Goal: Information Seeking & Learning: Learn about a topic

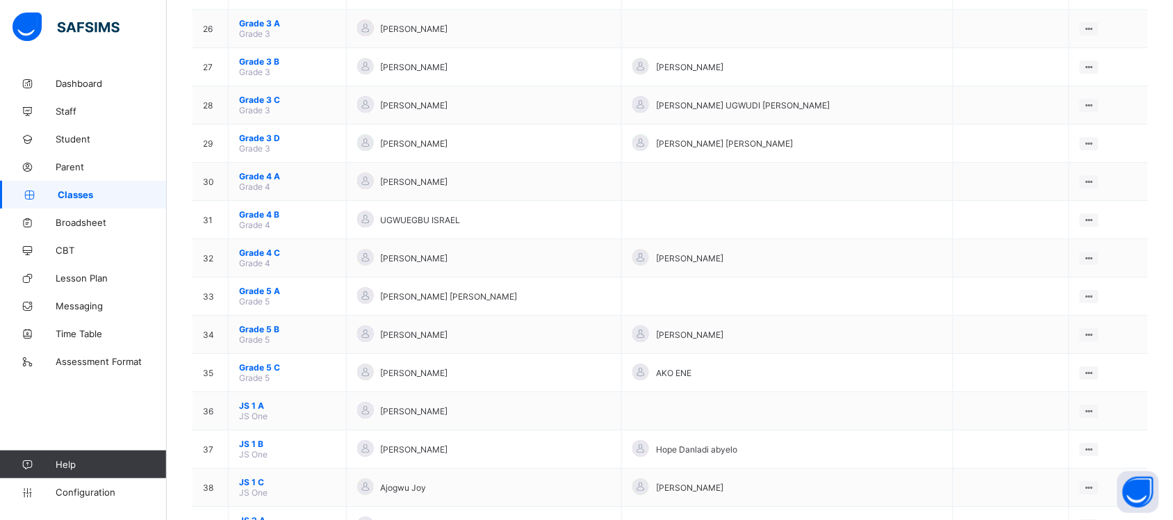
scroll to position [1233, 0]
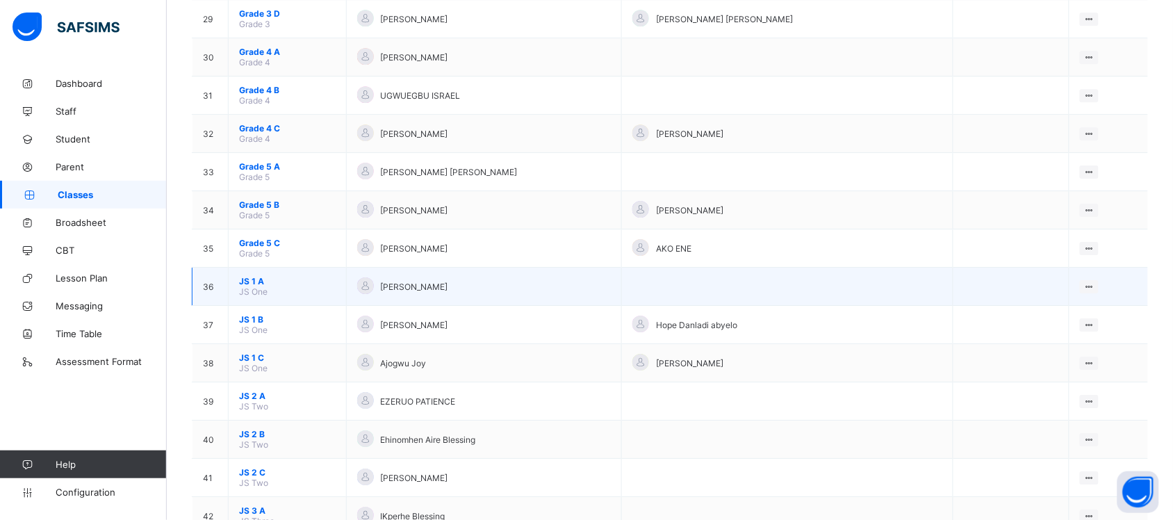
click at [252, 276] on span "JS 1 A" at bounding box center [287, 281] width 97 height 10
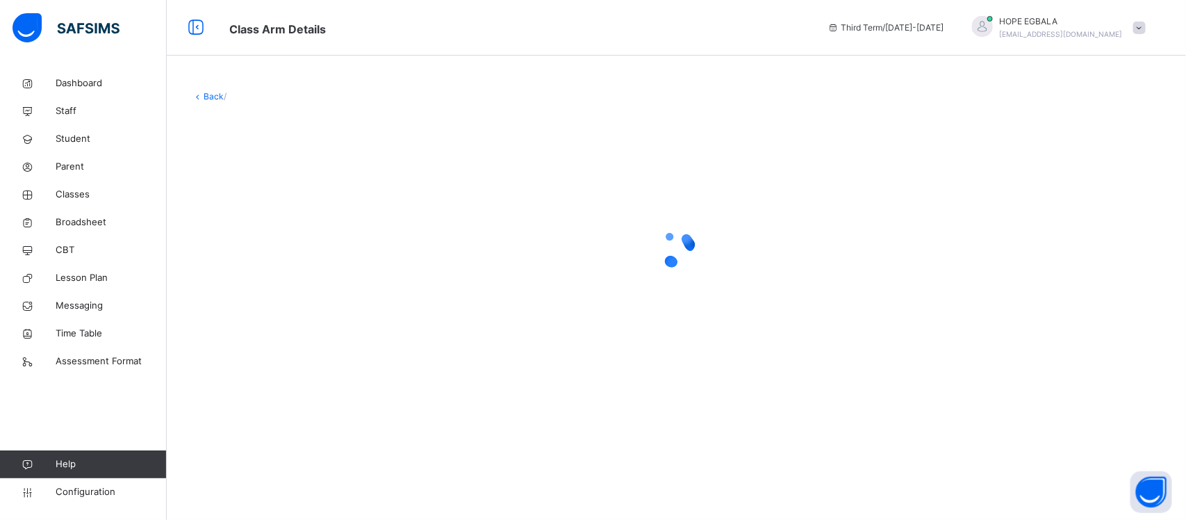
click at [1172, 134] on div "Back /" at bounding box center [676, 235] width 1019 height 332
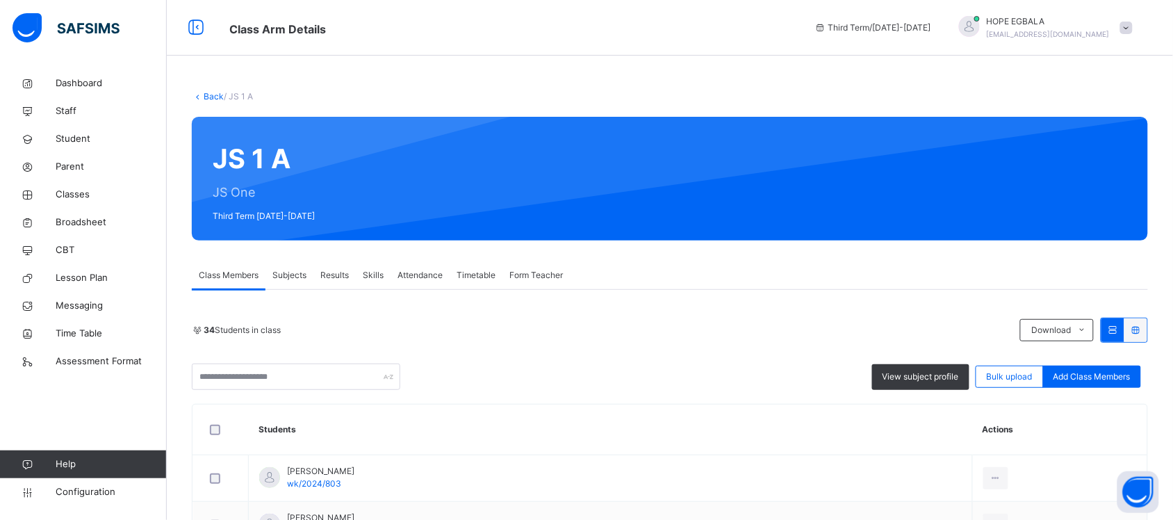
click at [332, 279] on span "Results" at bounding box center [334, 275] width 28 height 13
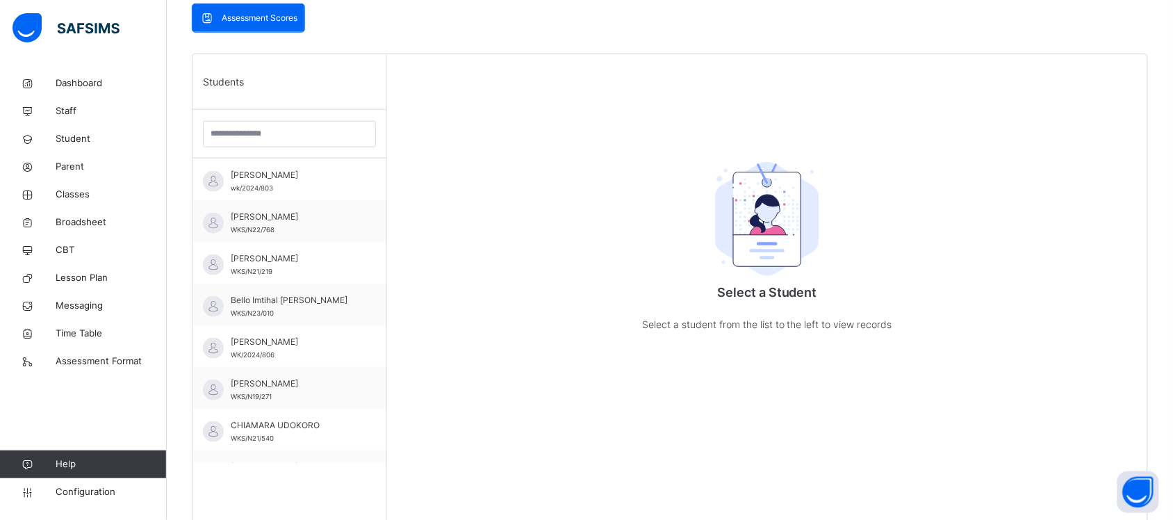
scroll to position [309, 0]
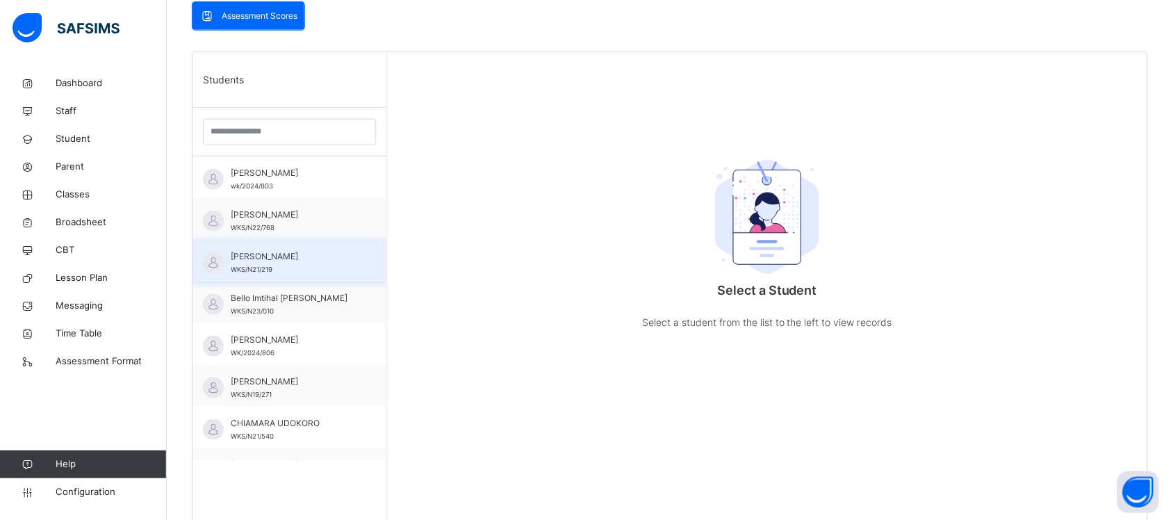
click at [233, 256] on span "[PERSON_NAME]" at bounding box center [293, 256] width 124 height 13
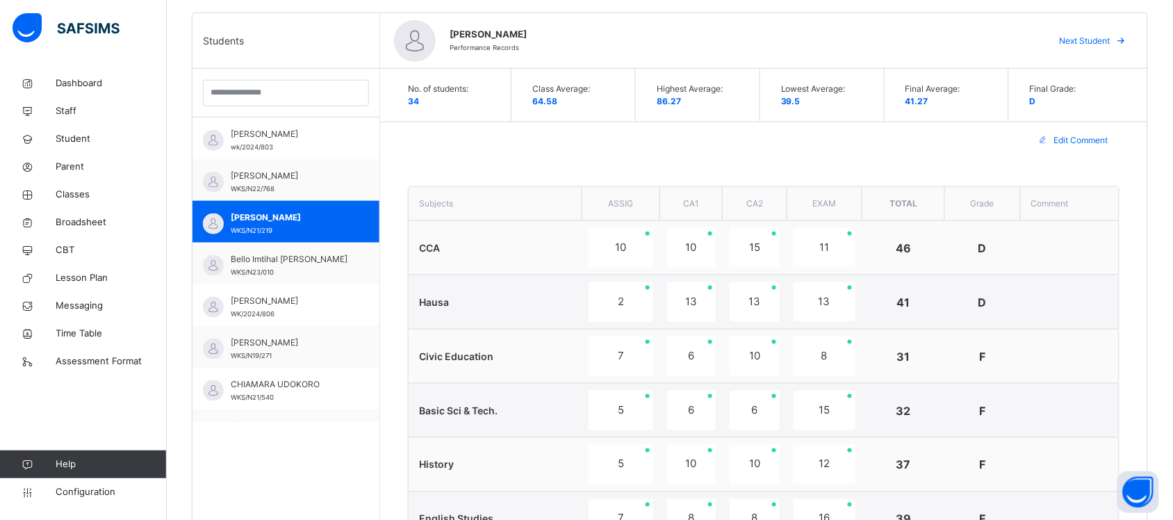
scroll to position [373, 0]
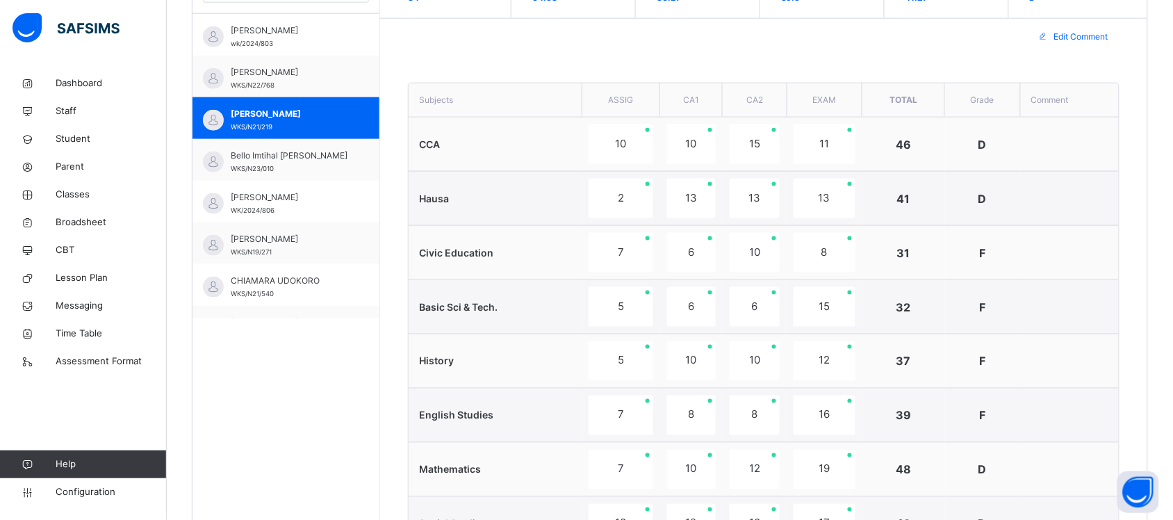
scroll to position [466, 0]
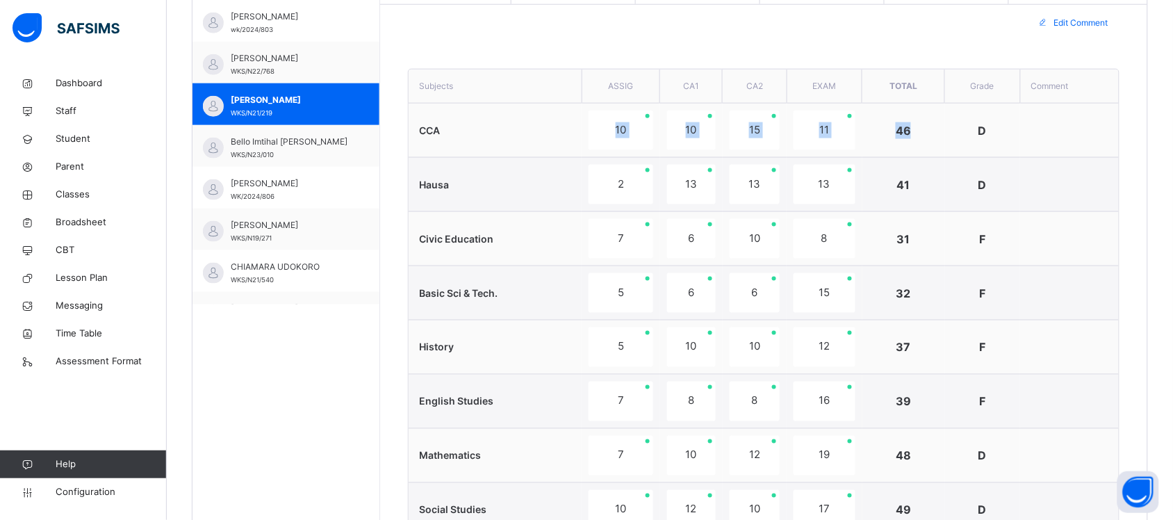
drag, startPoint x: 614, startPoint y: 137, endPoint x: 1093, endPoint y: 126, distance: 479.5
click at [1093, 126] on tr "CCA 10 10 15 11 46 D" at bounding box center [764, 131] width 710 height 54
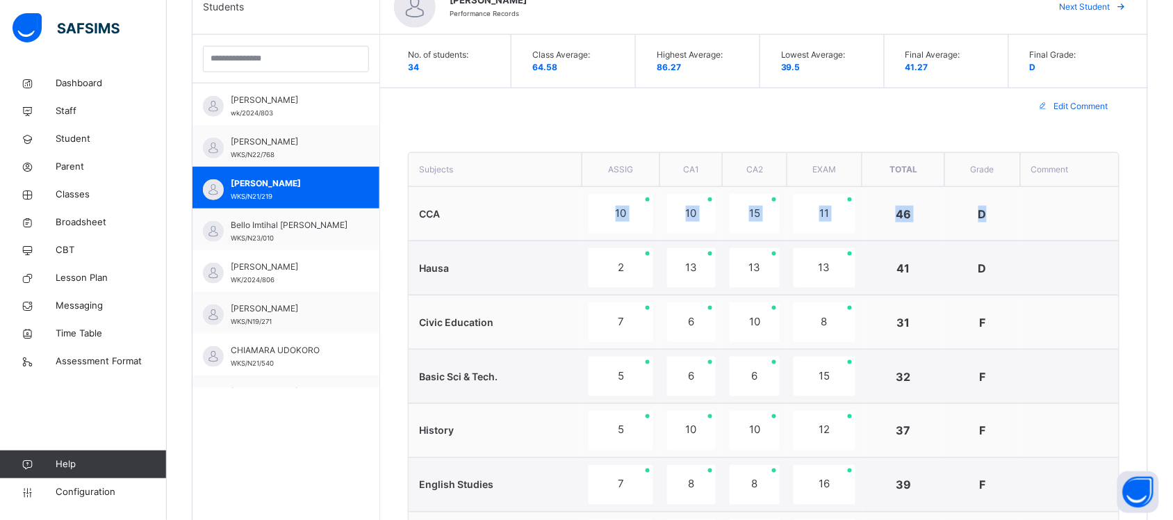
scroll to position [379, 0]
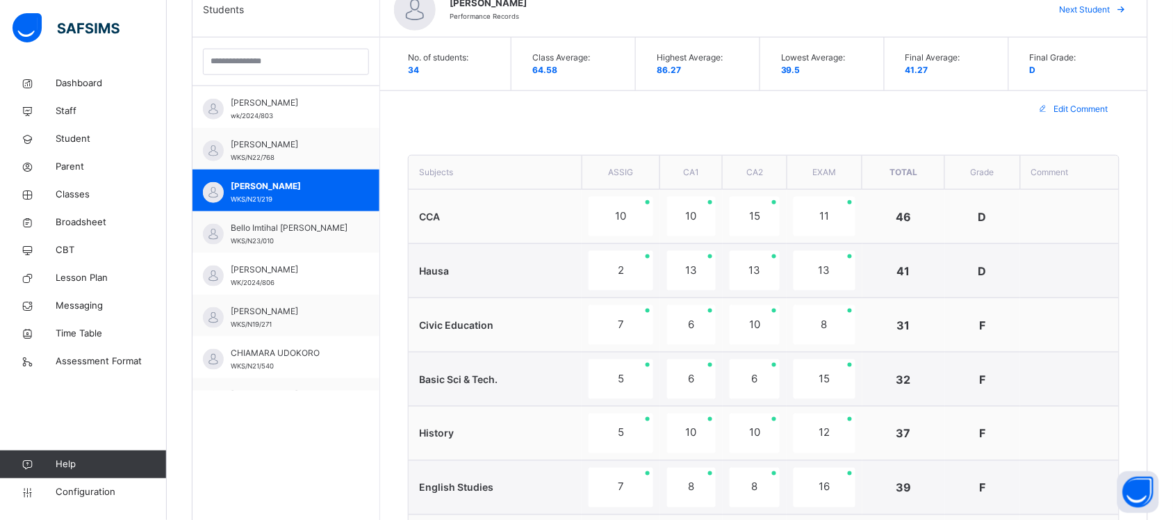
click at [1037, 293] on td at bounding box center [1069, 271] width 99 height 54
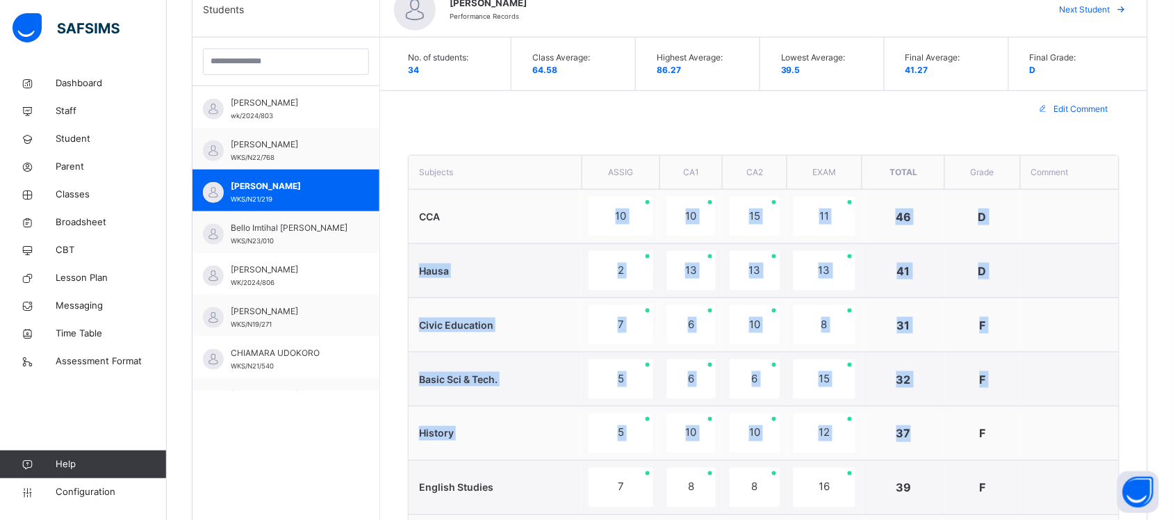
drag, startPoint x: 602, startPoint y: 220, endPoint x: 988, endPoint y: 445, distance: 446.5
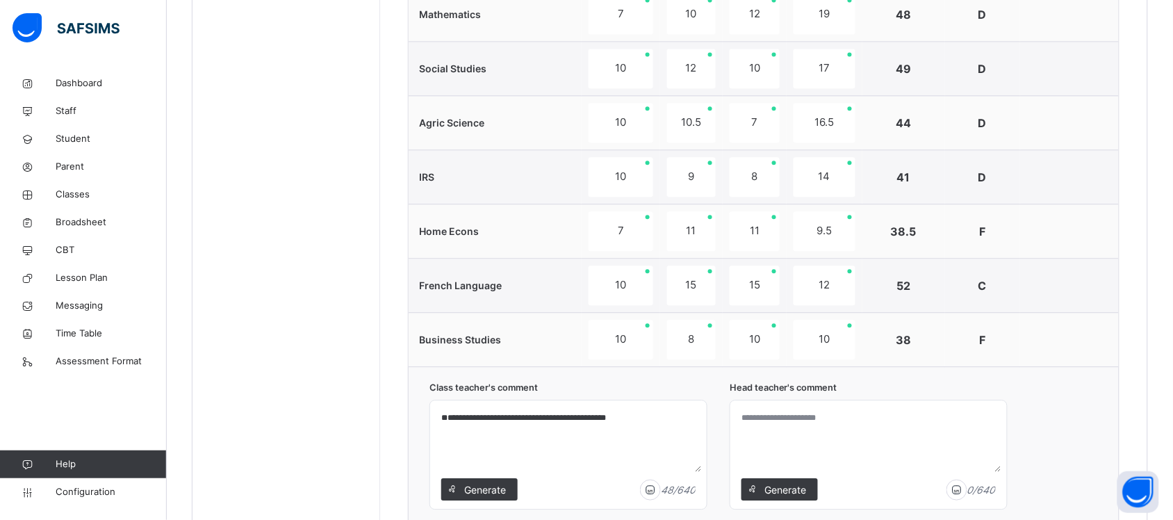
scroll to position [904, 0]
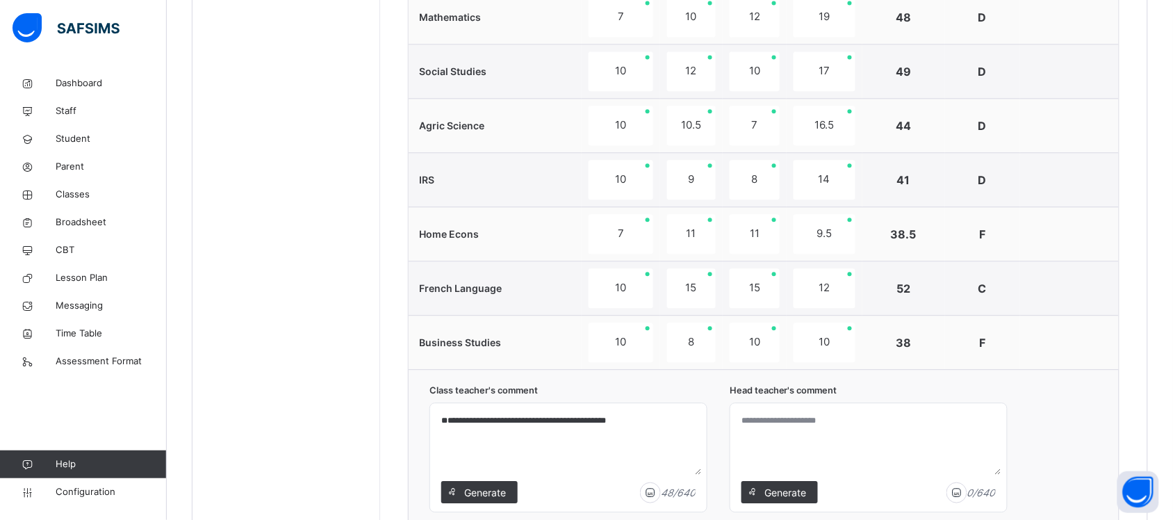
click at [1079, 415] on div "**********" at bounding box center [764, 456] width 710 height 174
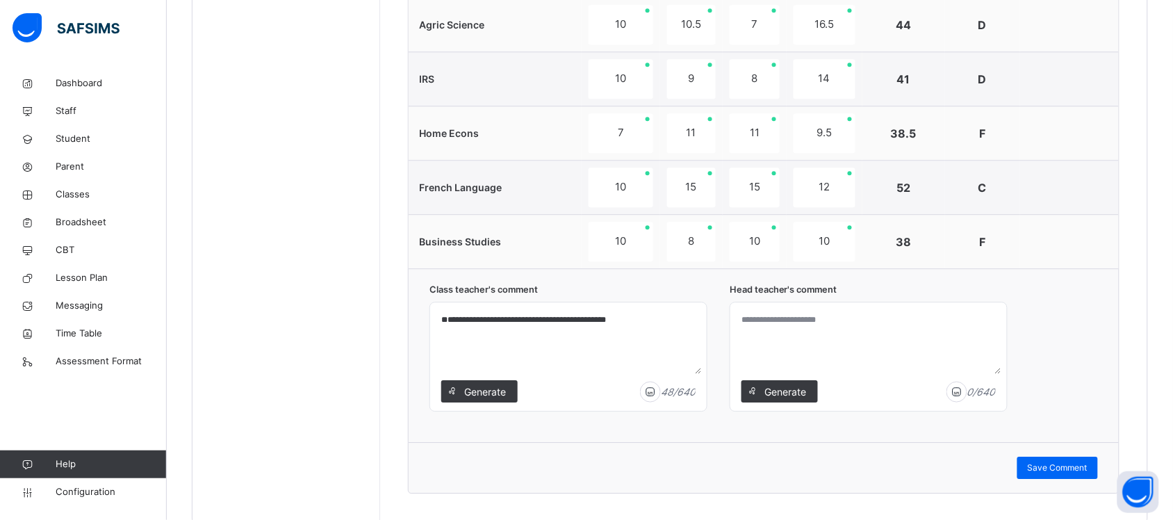
scroll to position [0, 0]
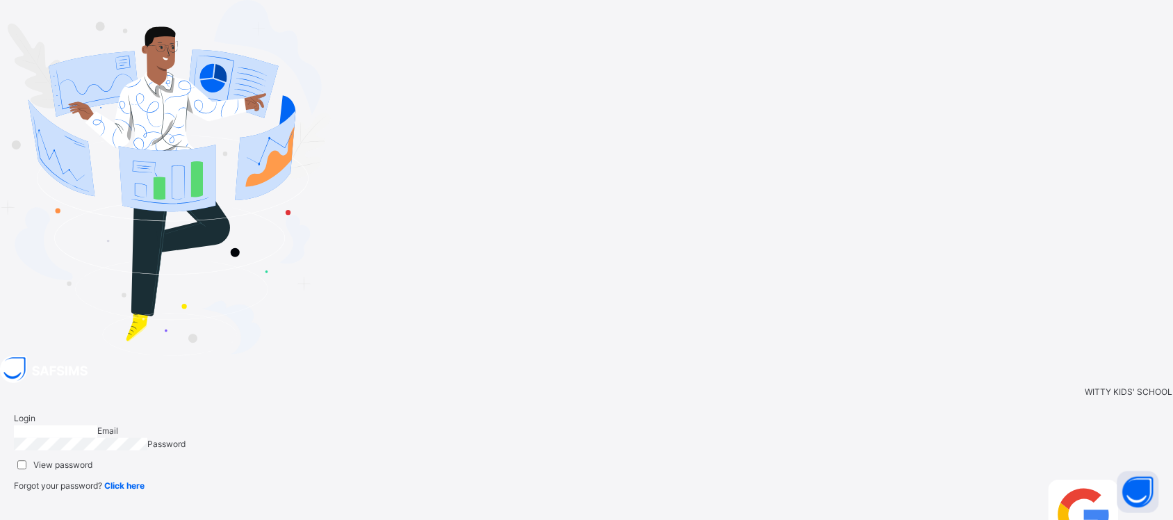
type input "**********"
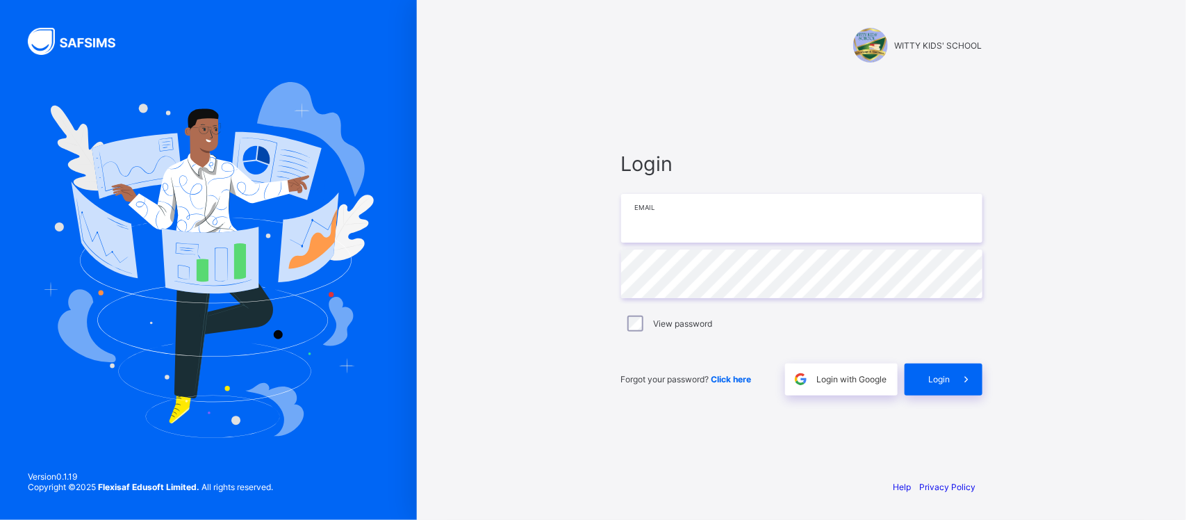
type input "**********"
click at [1164, 219] on div "**********" at bounding box center [801, 260] width 769 height 520
click at [928, 386] on div "Login" at bounding box center [944, 379] width 78 height 32
click at [942, 369] on div "Login" at bounding box center [944, 379] width 78 height 32
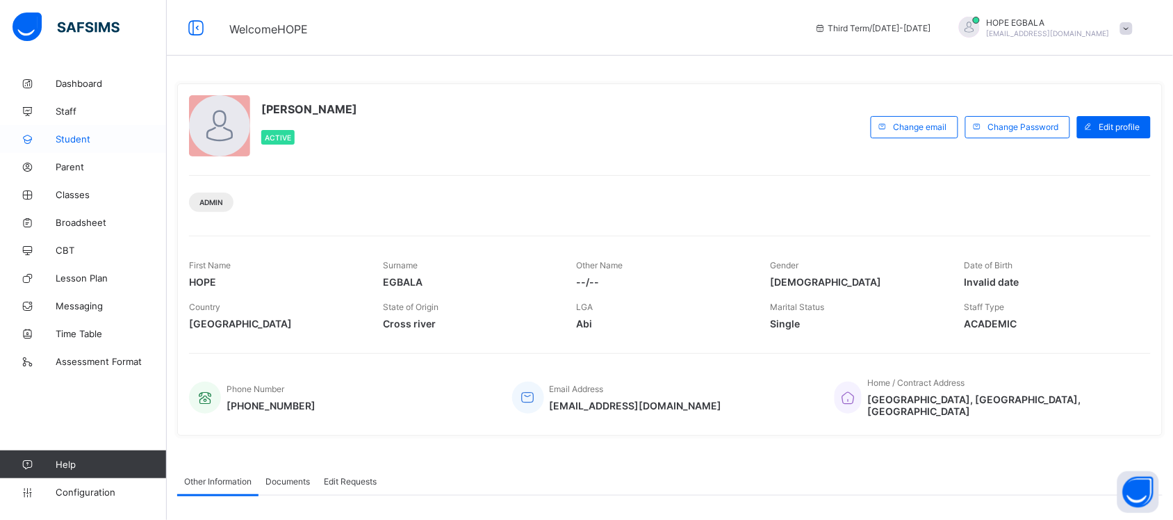
click at [78, 144] on span "Student" at bounding box center [111, 138] width 111 height 11
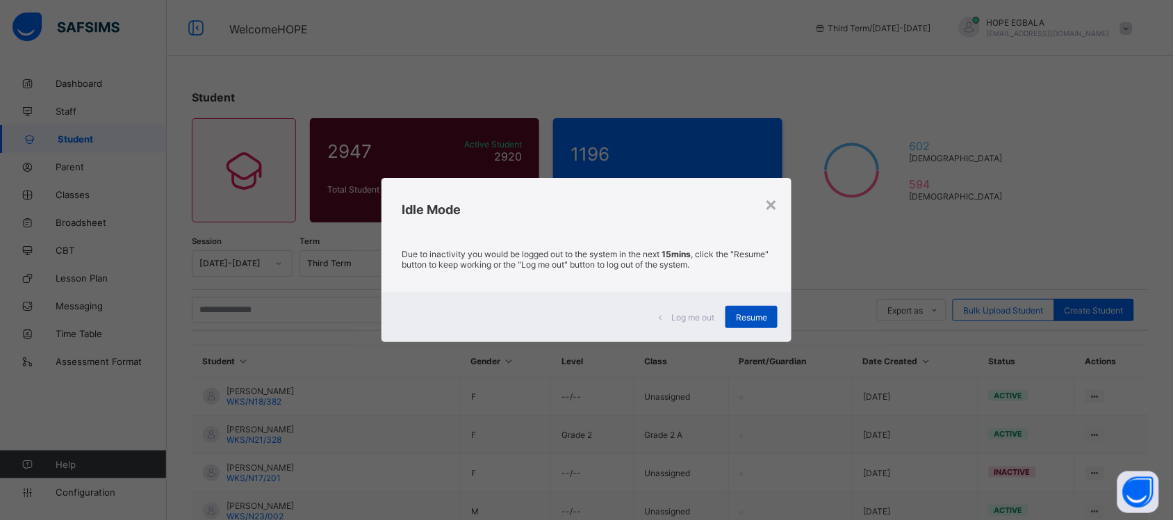
click at [739, 322] on div "Resume" at bounding box center [751, 317] width 52 height 22
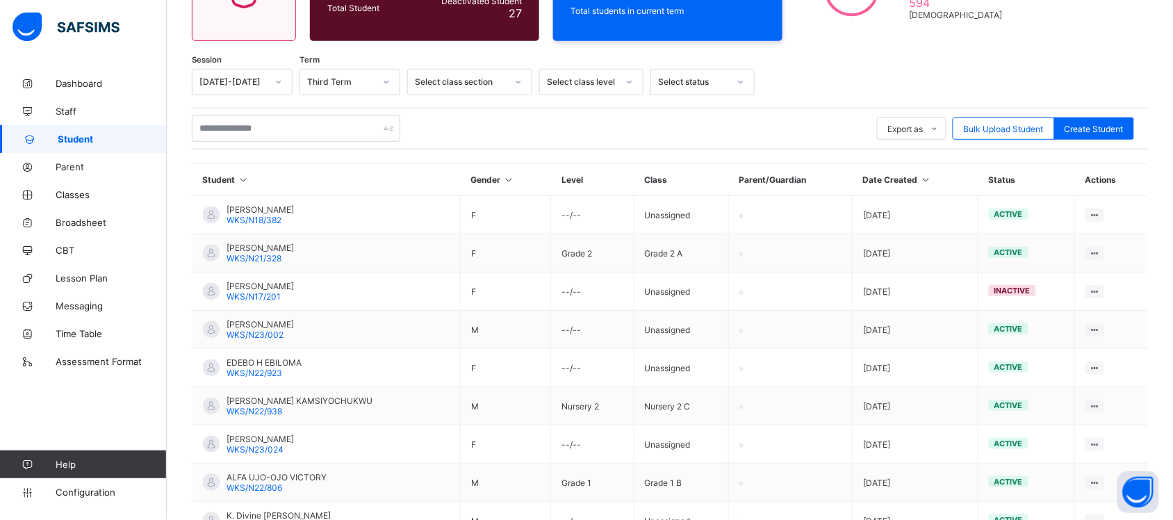
scroll to position [186, 0]
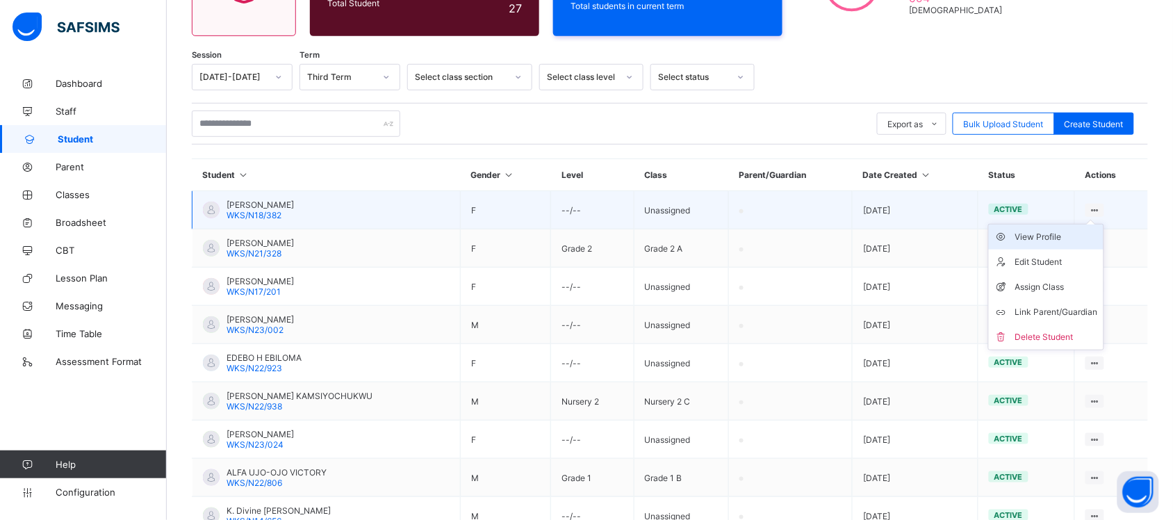
click at [1061, 234] on div "View Profile" at bounding box center [1056, 237] width 83 height 14
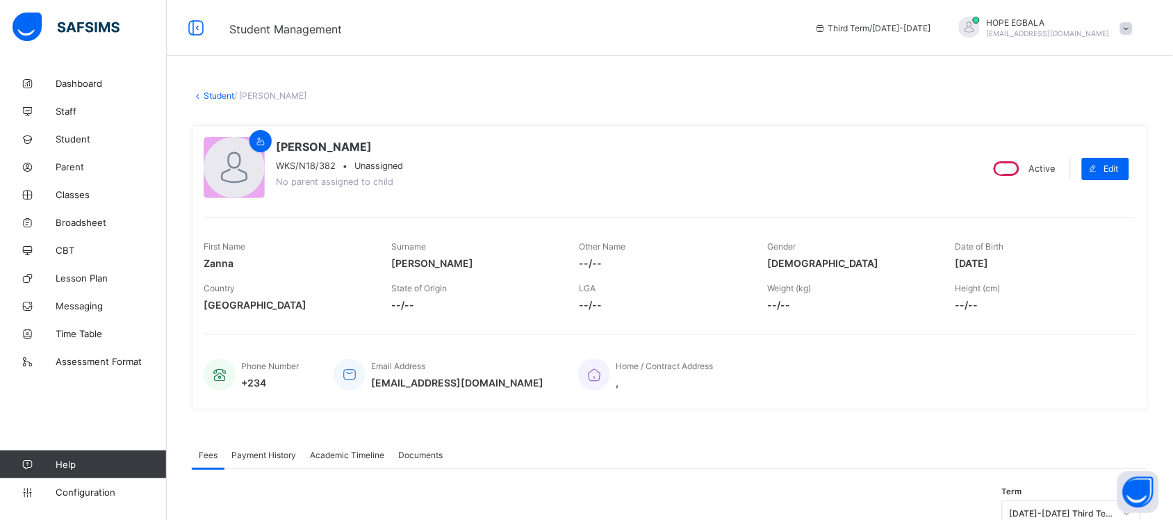
click at [362, 445] on div "Academic Timeline" at bounding box center [347, 455] width 88 height 28
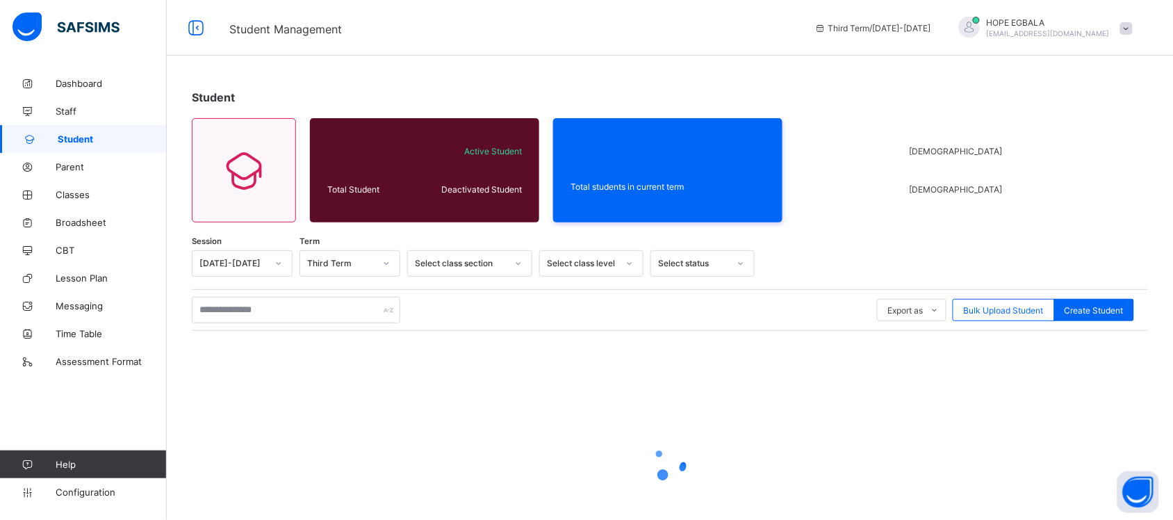
scroll to position [94, 0]
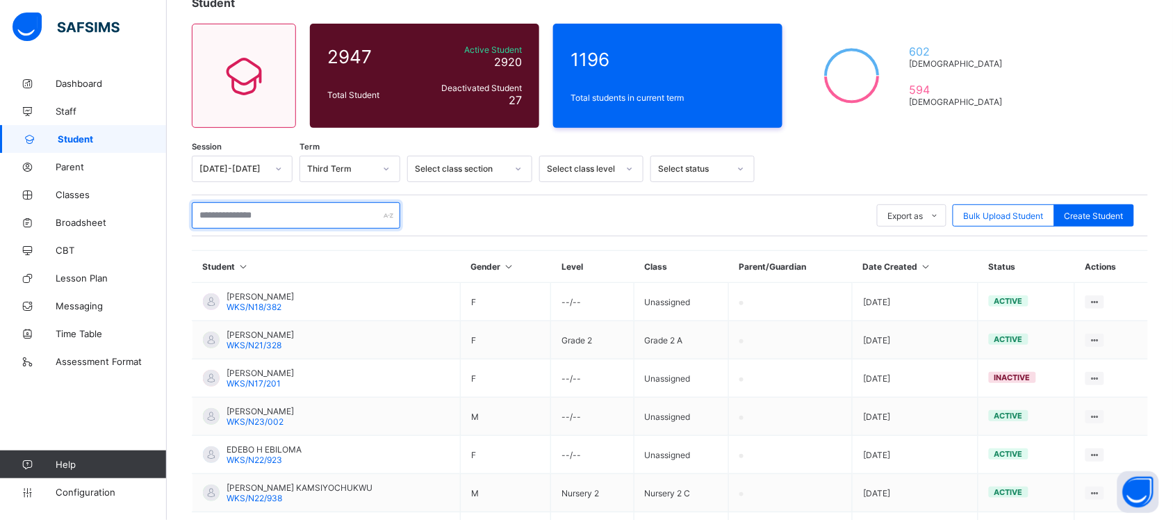
click at [325, 220] on input "text" at bounding box center [296, 215] width 208 height 26
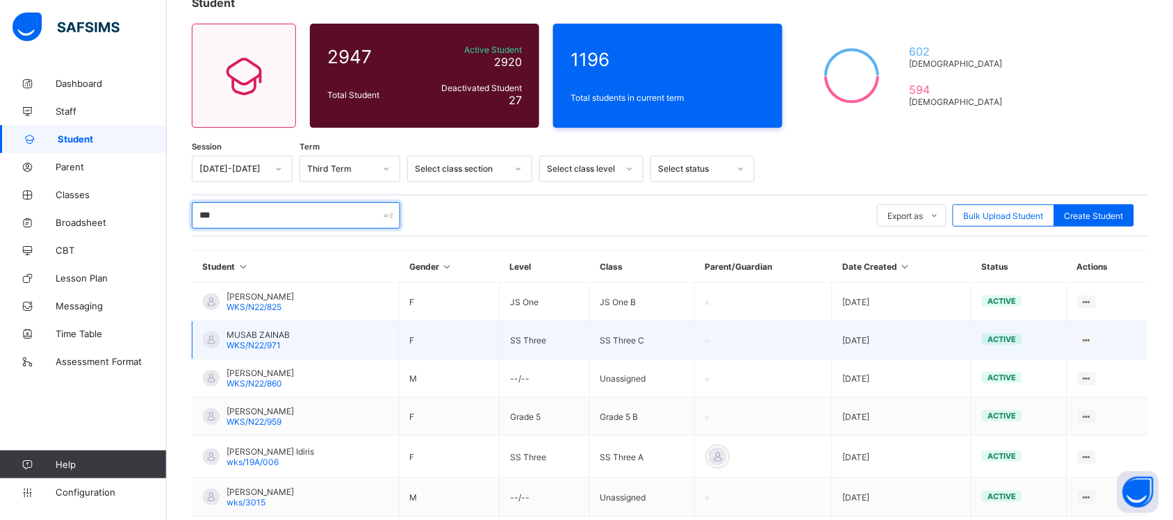
type input "***"
click at [287, 343] on div "MUSAB ZAINAB WKS/N22/971" at bounding box center [258, 339] width 63 height 21
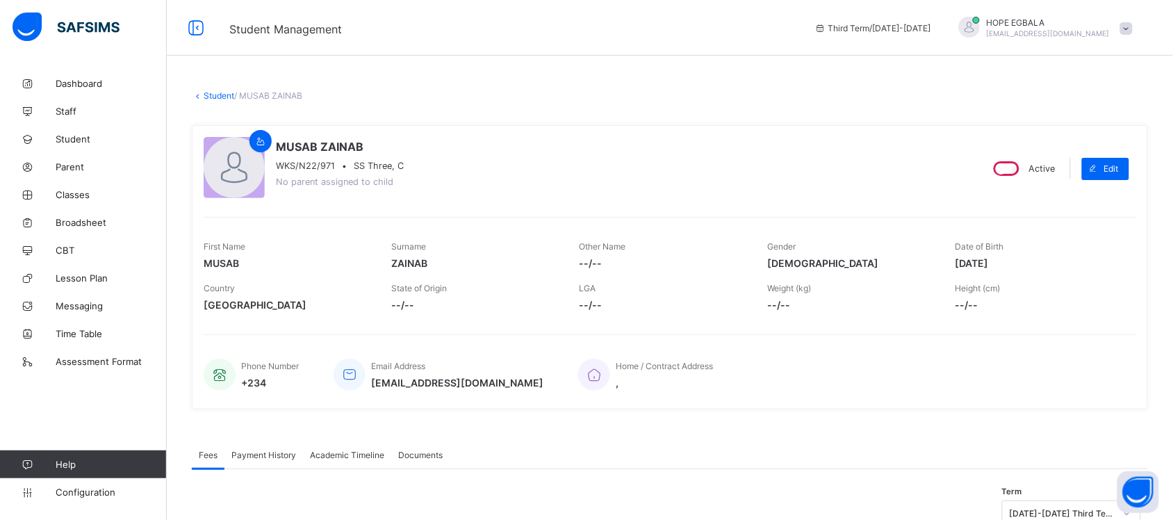
click at [359, 457] on div "Academic Timeline" at bounding box center [347, 455] width 88 height 28
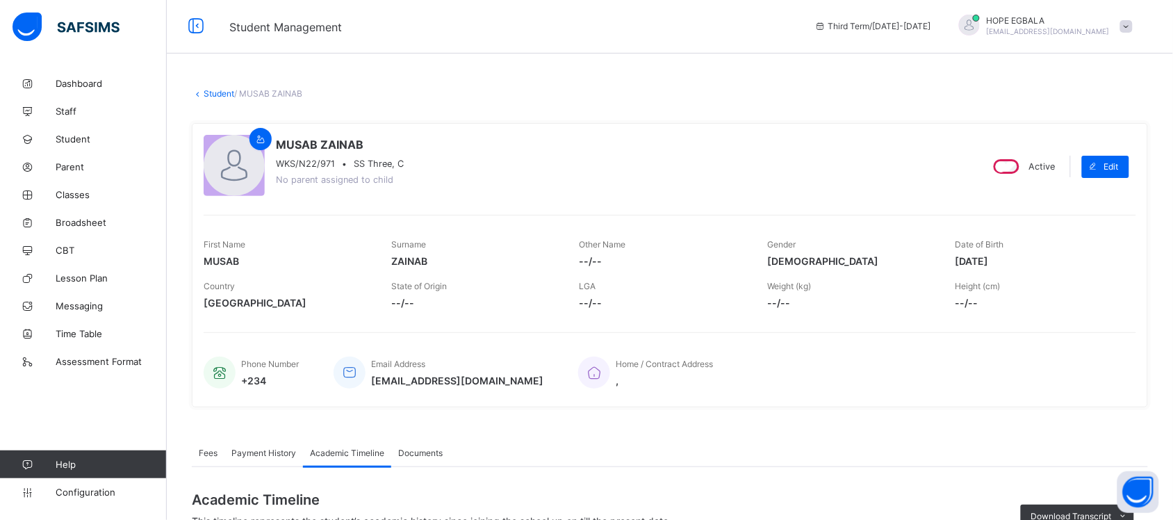
click at [440, 456] on div "Documents" at bounding box center [420, 452] width 58 height 28
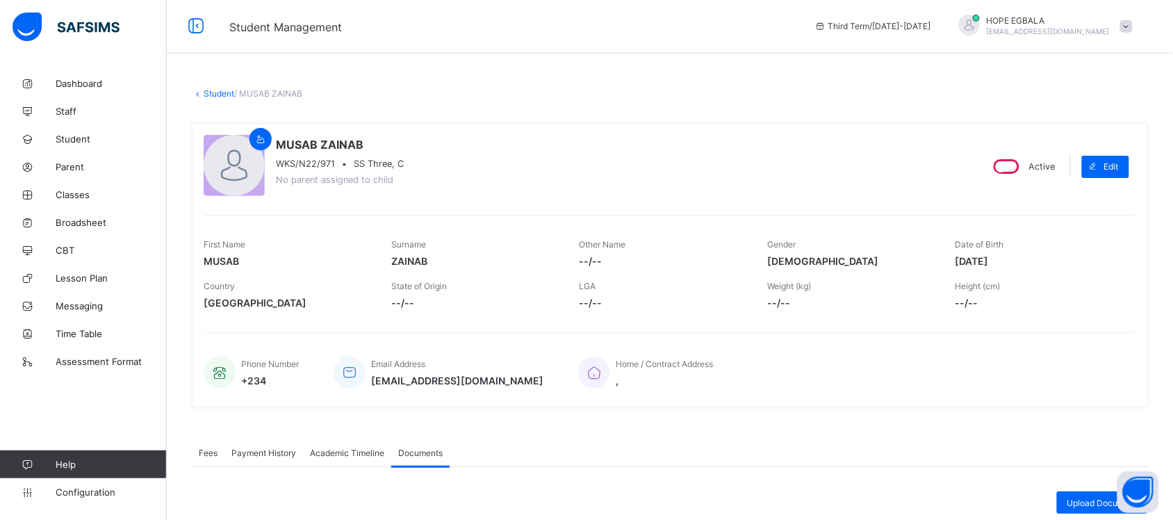
click at [347, 454] on span "Academic Timeline" at bounding box center [347, 452] width 74 height 10
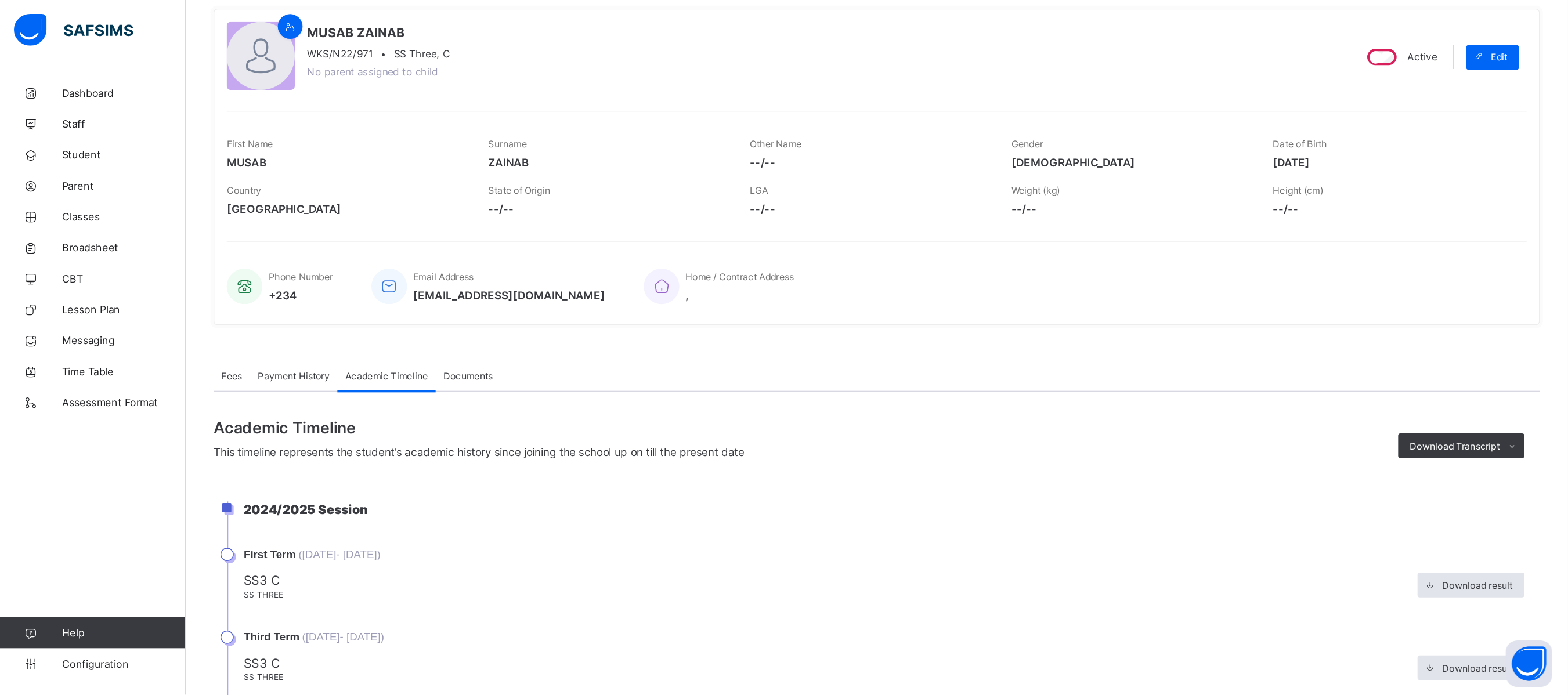
scroll to position [99, 0]
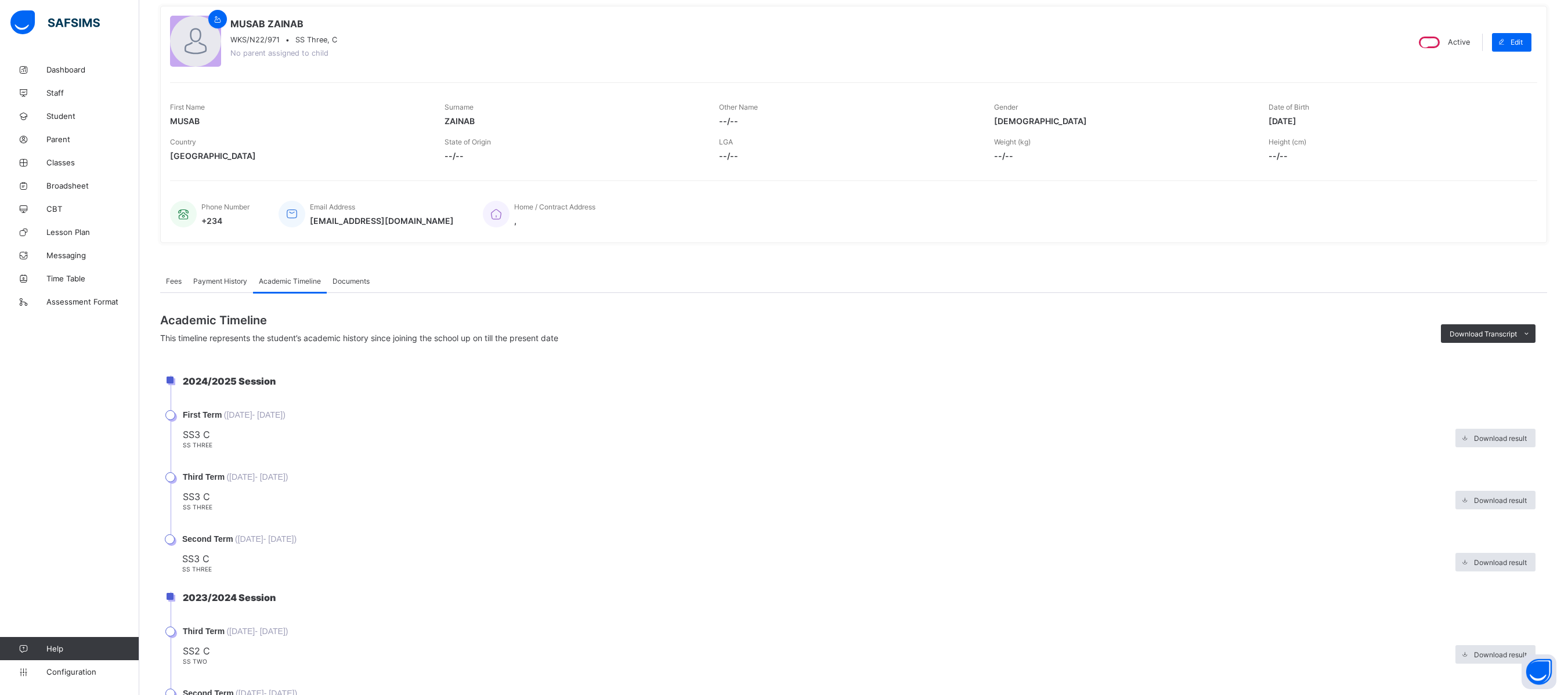
drag, startPoint x: 1130, startPoint y: 2, endPoint x: 915, endPoint y: 440, distance: 487.9
click at [915, 434] on span "SS3 C" at bounding box center [816, 434] width 1267 height 12
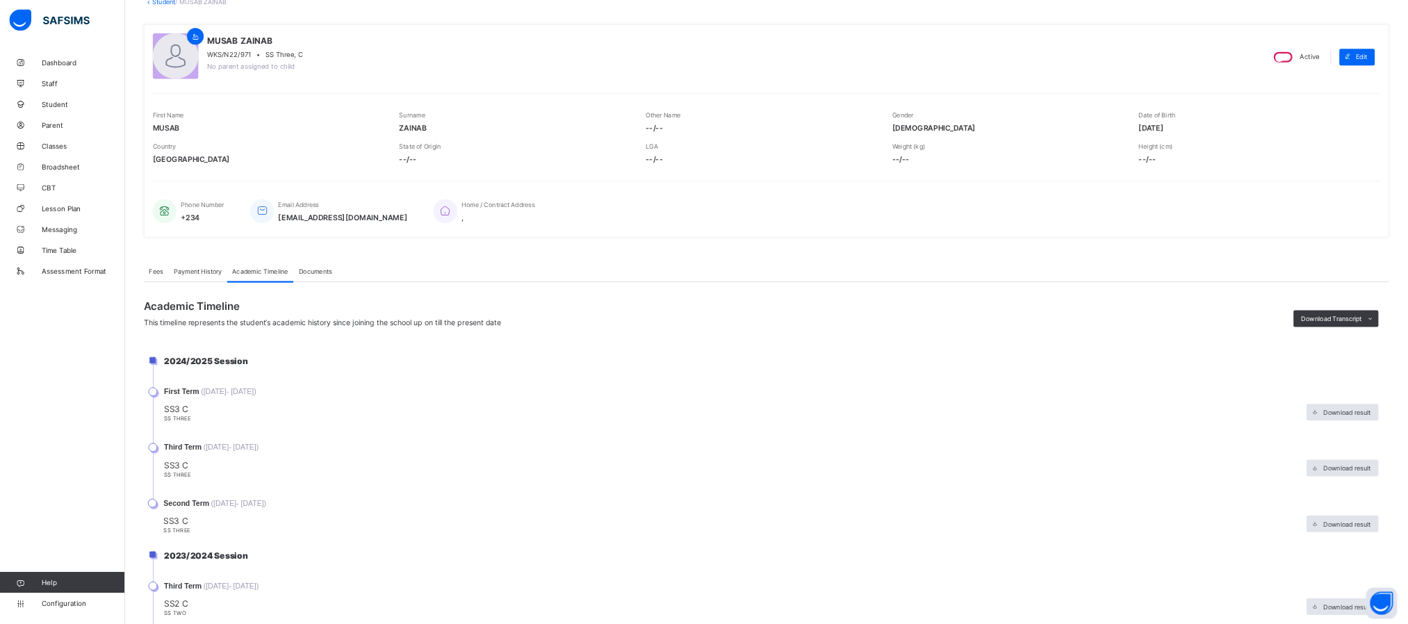
scroll to position [96, 0]
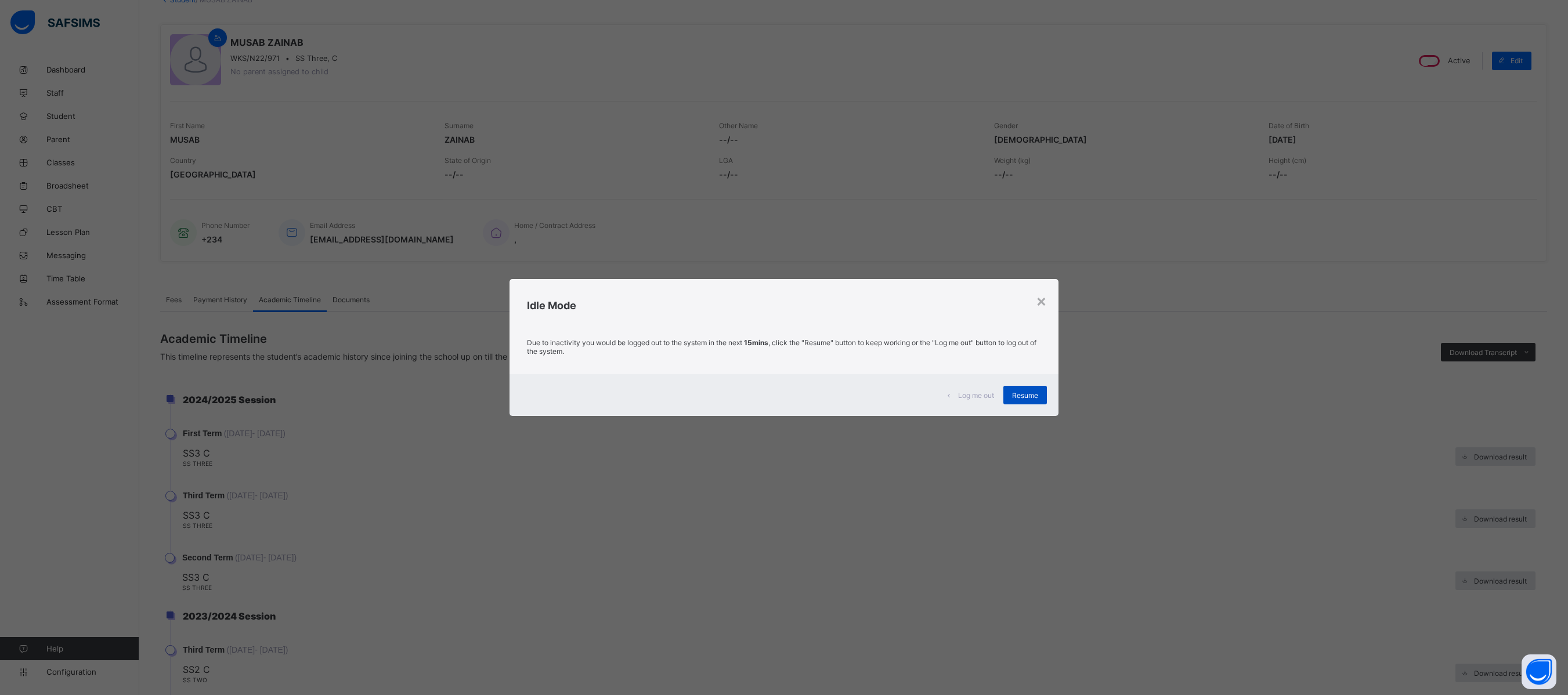
click at [990, 393] on span "Resume" at bounding box center [1025, 395] width 26 height 8
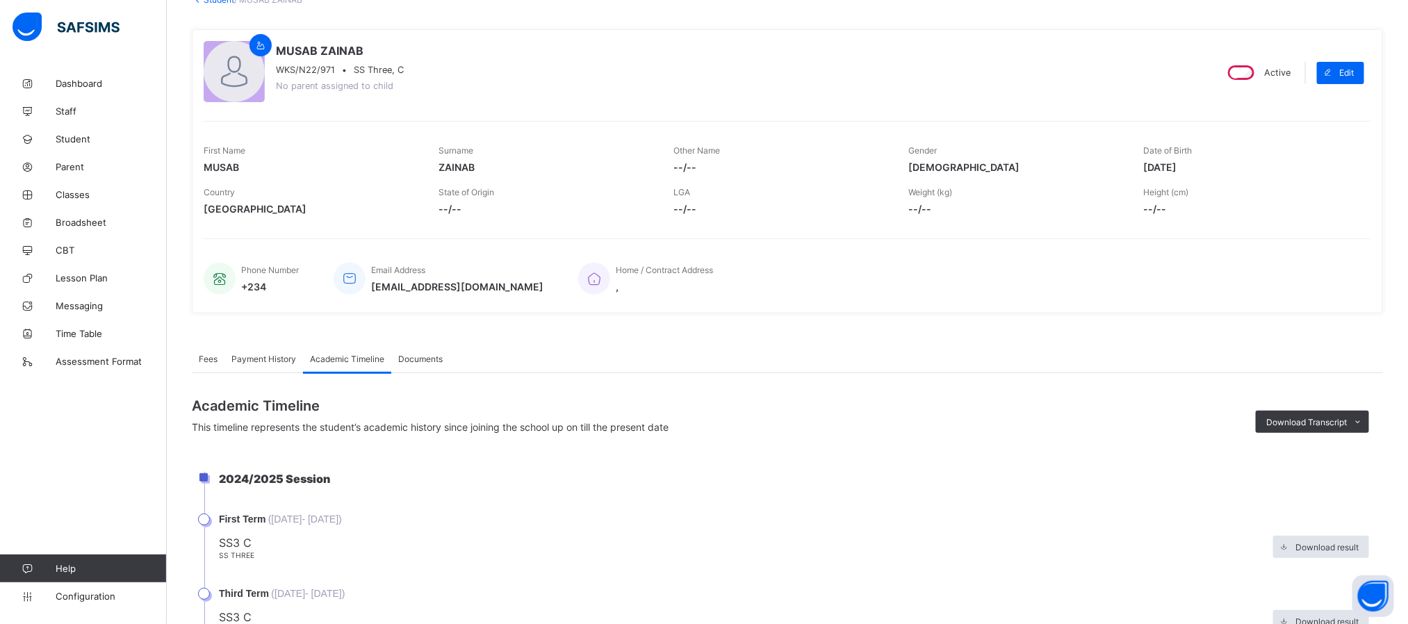
drag, startPoint x: 1850, startPoint y: 0, endPoint x: 850, endPoint y: 466, distance: 1102.3
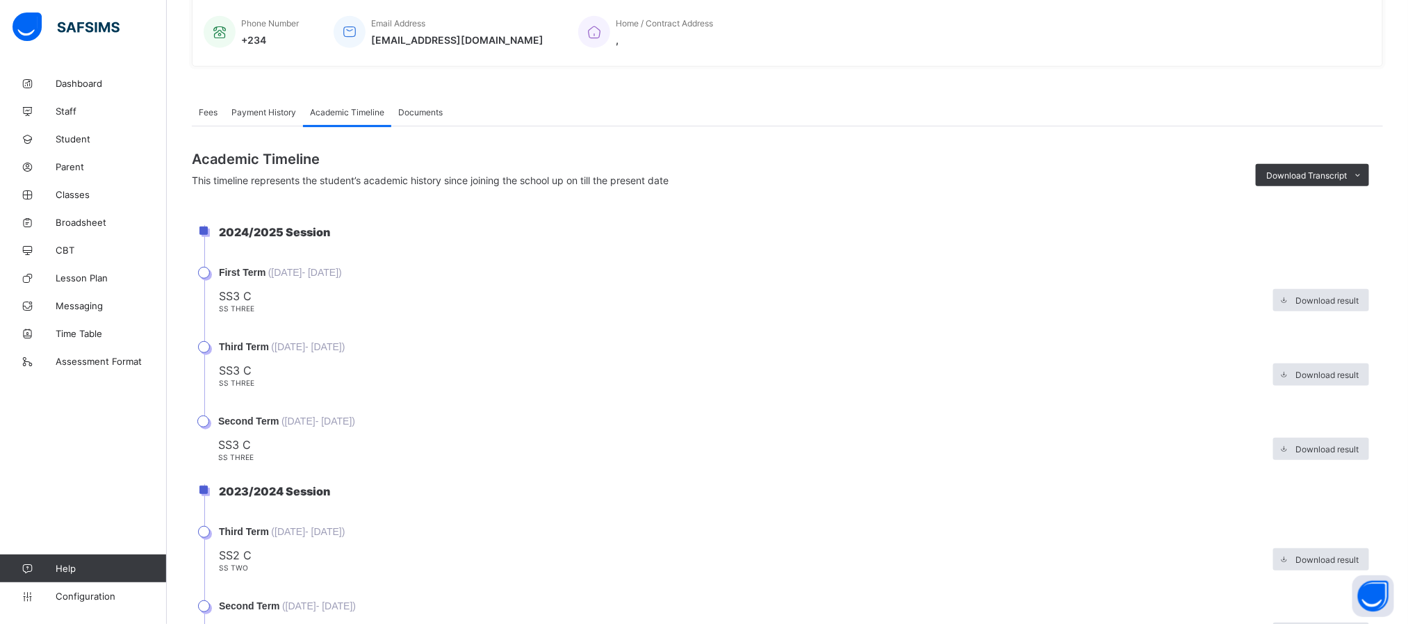
scroll to position [340, 0]
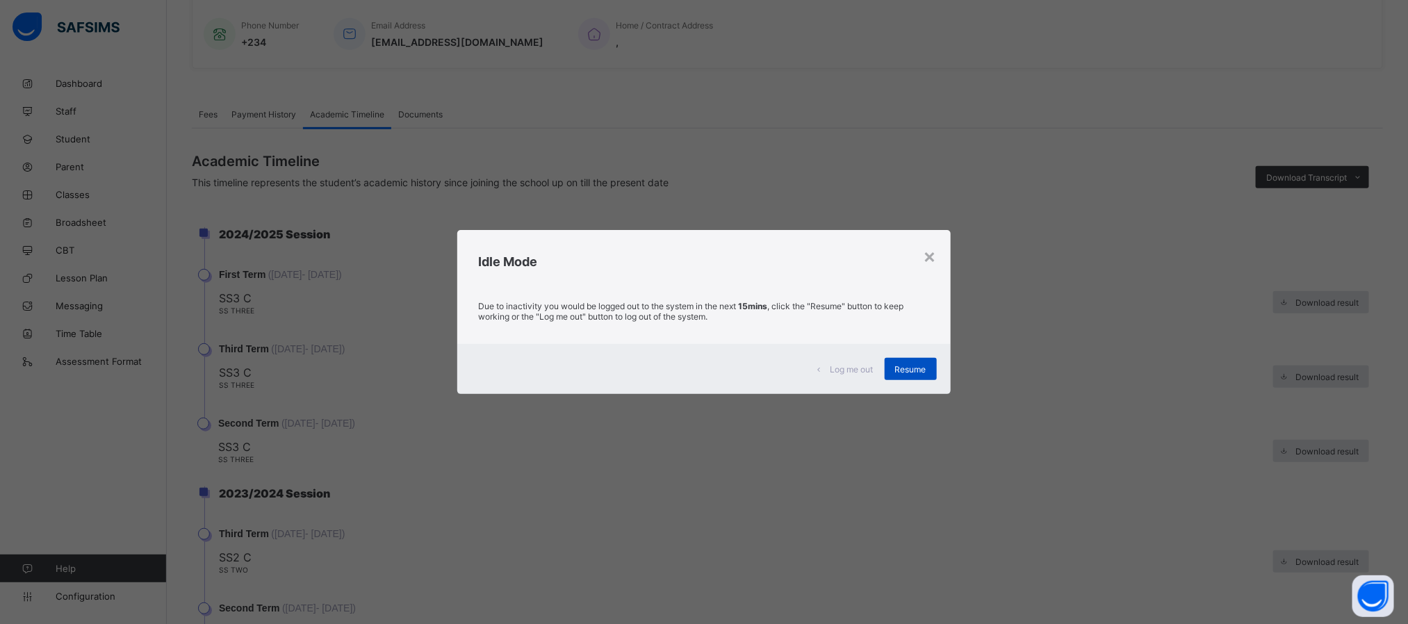
click at [919, 378] on div "Resume" at bounding box center [910, 369] width 52 height 22
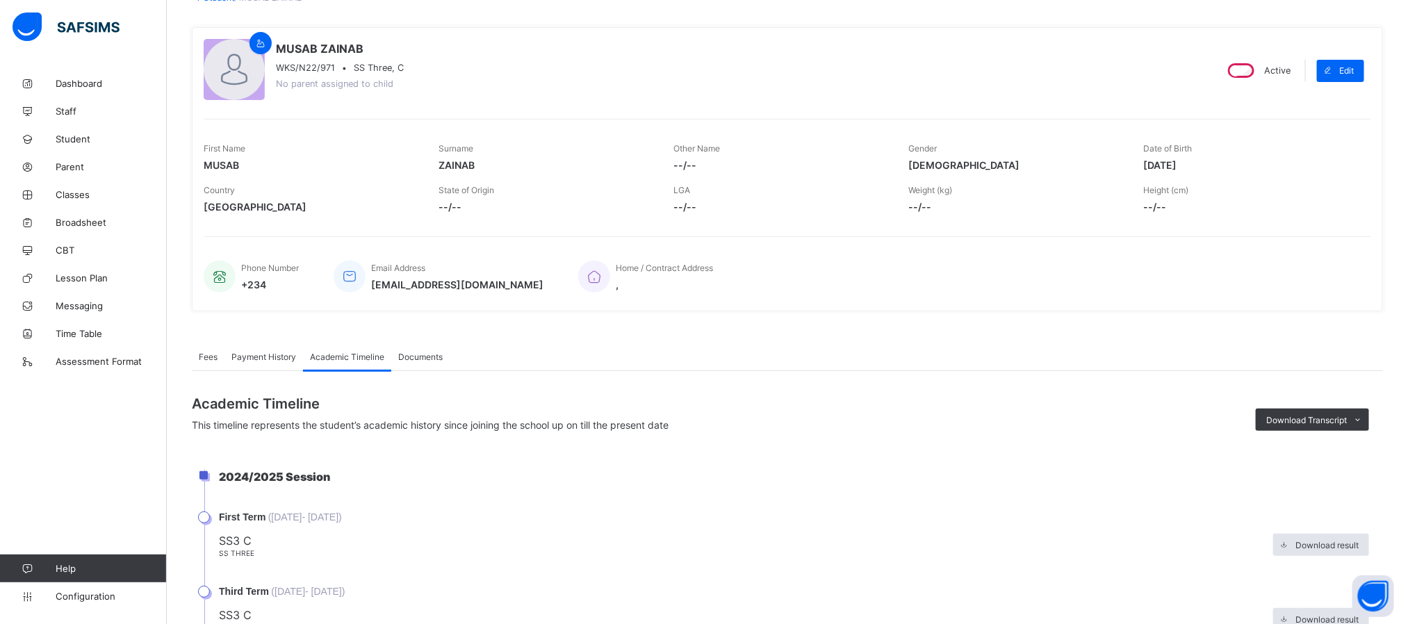
scroll to position [0, 0]
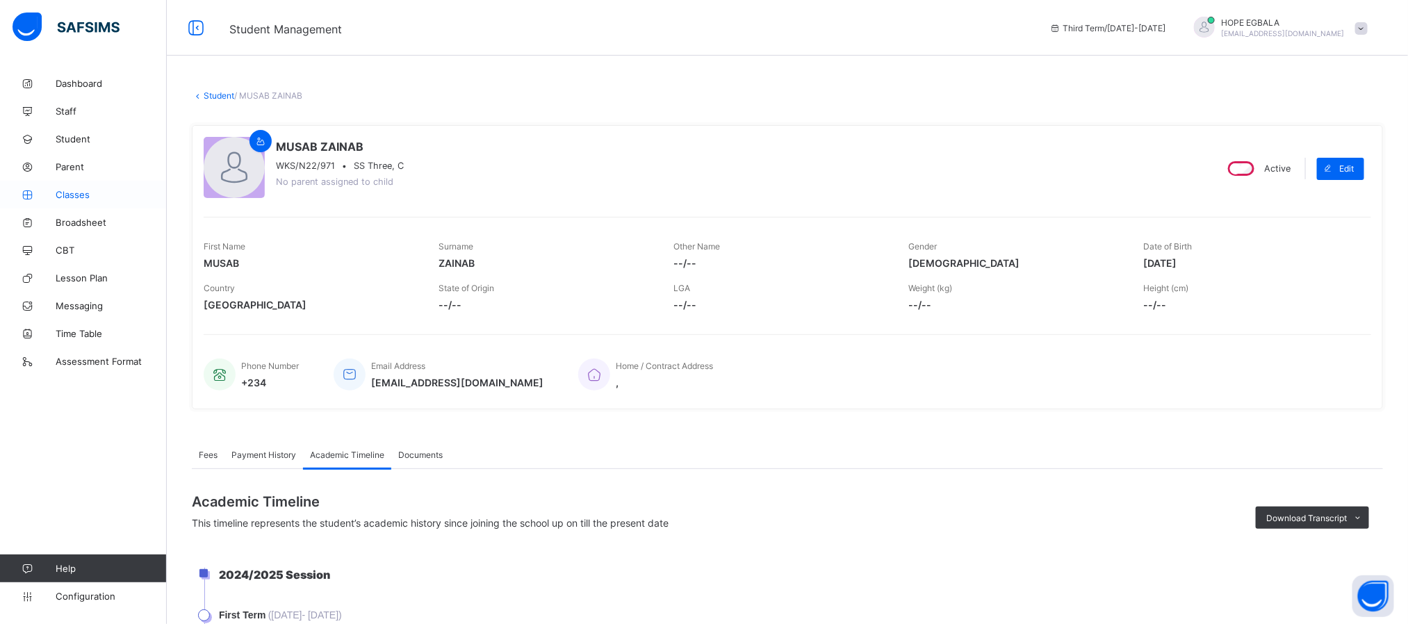
click at [80, 204] on link "Classes" at bounding box center [83, 195] width 167 height 28
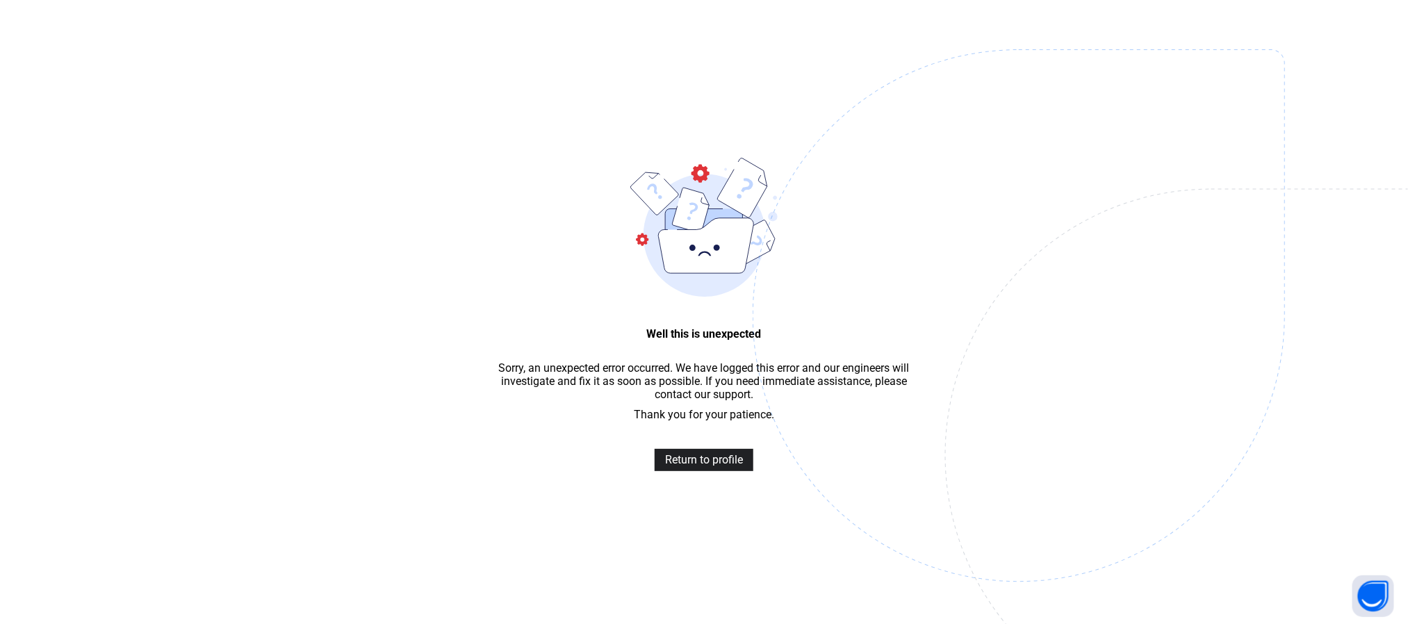
click at [715, 471] on div "Return to profile" at bounding box center [704, 460] width 99 height 22
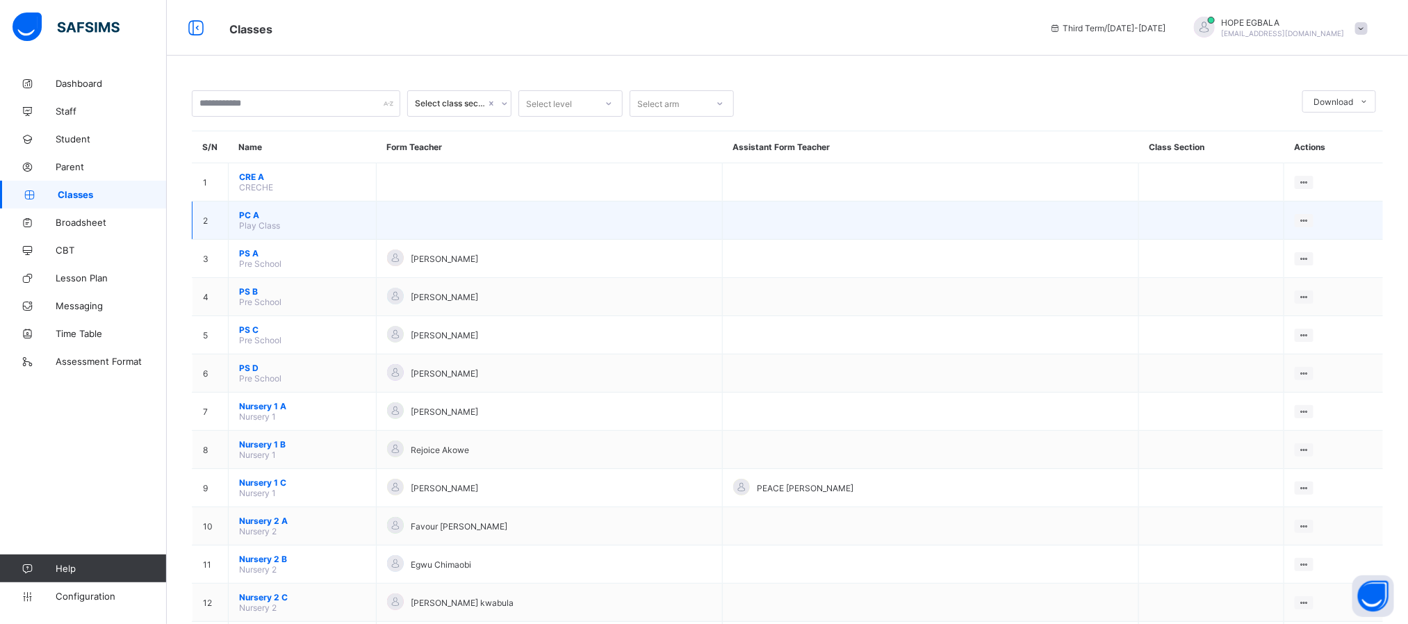
click at [244, 213] on span "PC A" at bounding box center [302, 215] width 126 height 10
